Goal: Transaction & Acquisition: Purchase product/service

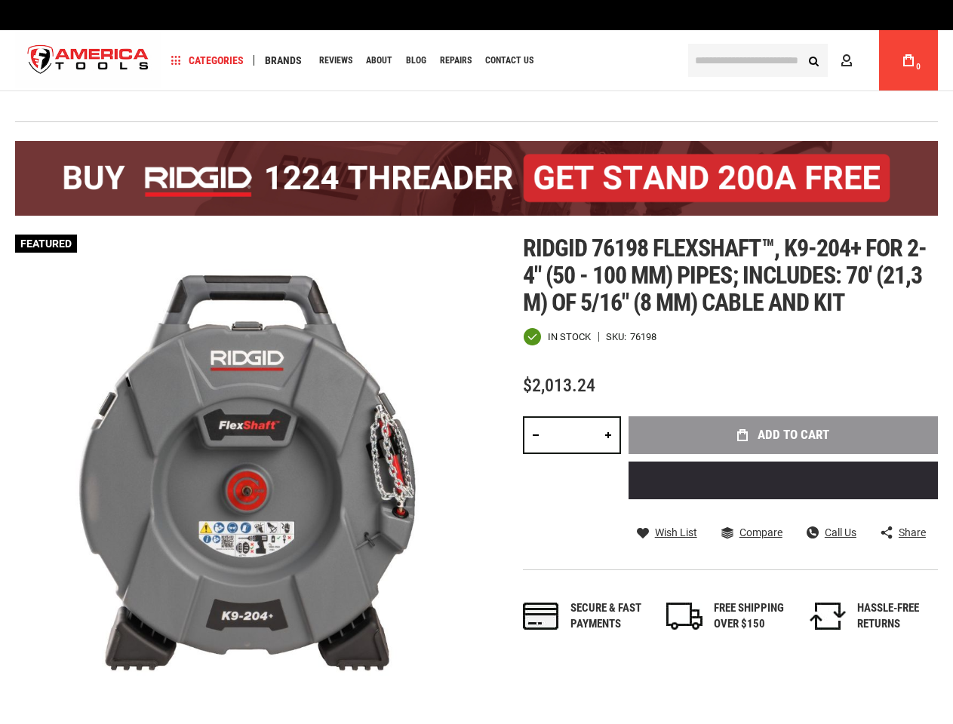
click at [476, 362] on img at bounding box center [246, 466] width 462 height 462
click at [207, 60] on span "Categories" at bounding box center [207, 60] width 72 height 11
click at [283, 60] on span "Brands" at bounding box center [283, 60] width 37 height 11
click at [666, 533] on span "Wish List" at bounding box center [676, 532] width 42 height 11
click at [751, 533] on span "Compare" at bounding box center [760, 532] width 43 height 11
